Goal: Information Seeking & Learning: Learn about a topic

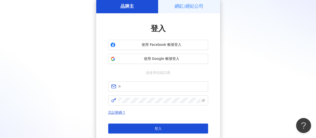
scroll to position [50, 0]
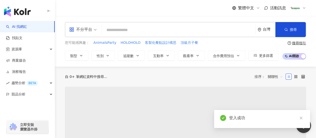
click at [92, 30] on span "不分平台" at bounding box center [83, 30] width 28 height 8
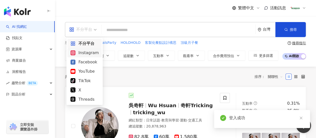
click at [91, 53] on div "Instagram" at bounding box center [85, 53] width 28 height 6
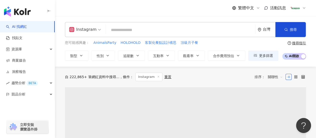
click at [130, 28] on input "search" at bounding box center [181, 30] width 146 height 10
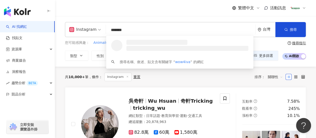
type input "********"
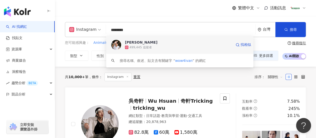
click at [135, 40] on span "[PERSON_NAME]" at bounding box center [178, 42] width 107 height 5
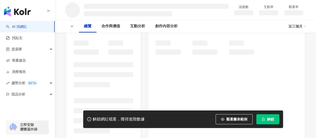
scroll to position [100, 0]
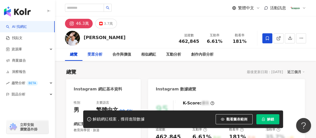
click at [94, 55] on div "受眾分析" at bounding box center [95, 55] width 15 height 6
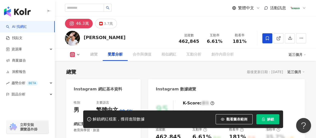
scroll to position [424, 0]
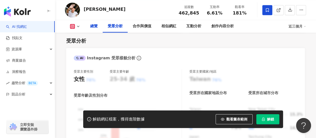
click at [93, 27] on div "總覽" at bounding box center [94, 26] width 8 height 6
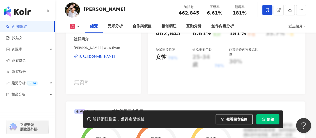
scroll to position [31, 0]
